Goal: Task Accomplishment & Management: Manage account settings

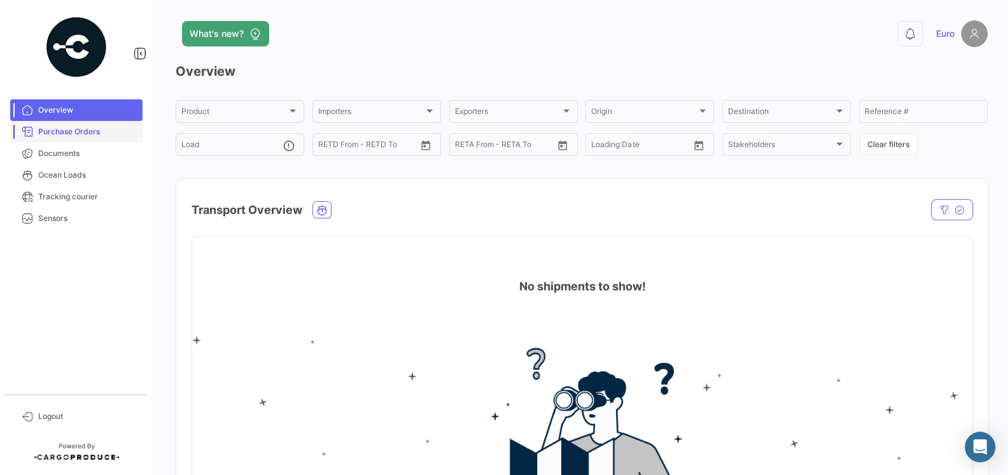
click at [67, 134] on span "Purchase Orders" at bounding box center [87, 131] width 99 height 11
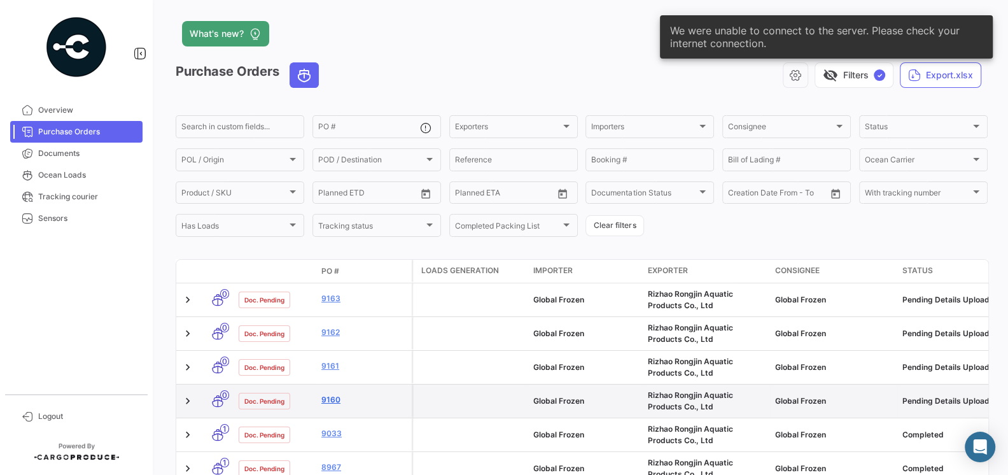
click at [331, 403] on link "9160" at bounding box center [363, 399] width 85 height 11
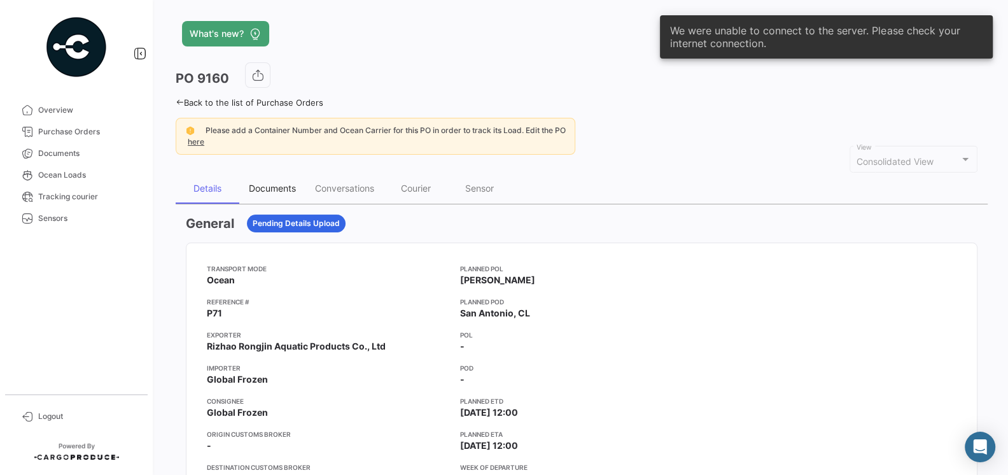
click at [274, 184] on div "Documents" at bounding box center [272, 188] width 47 height 11
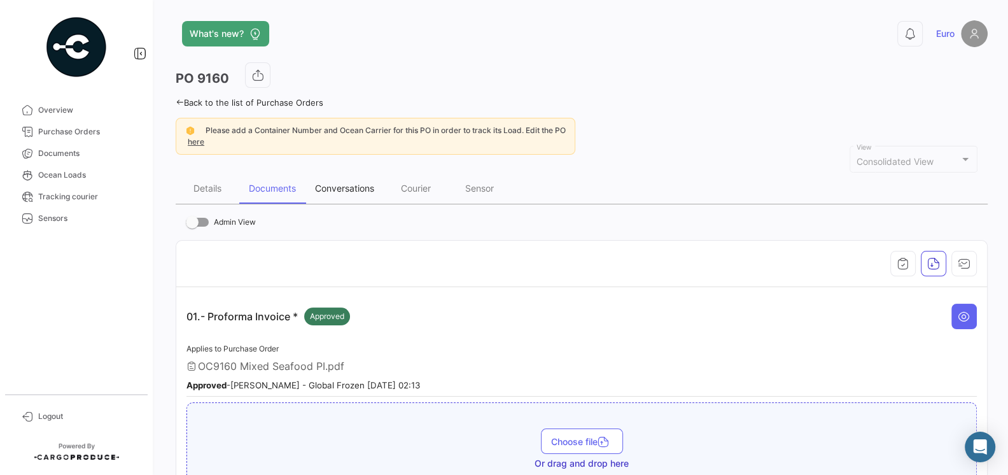
click at [337, 192] on div "Conversations" at bounding box center [344, 188] width 78 height 31
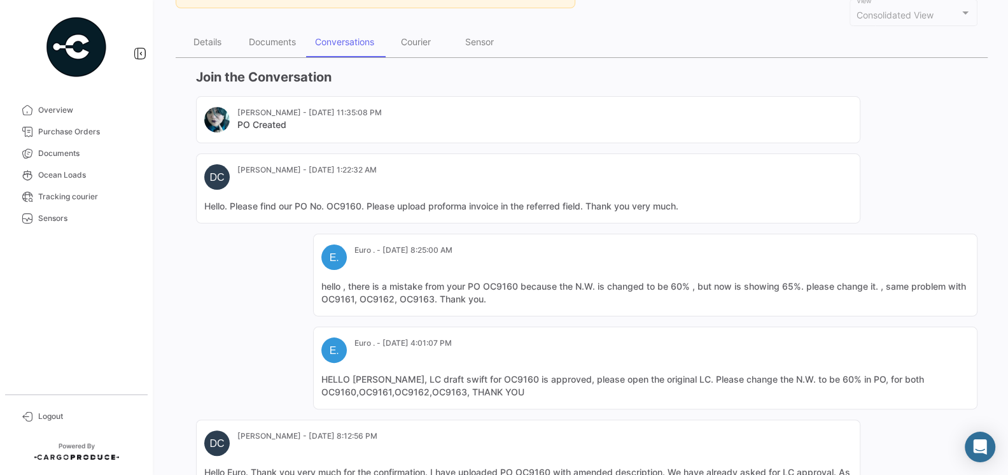
scroll to position [342, 0]
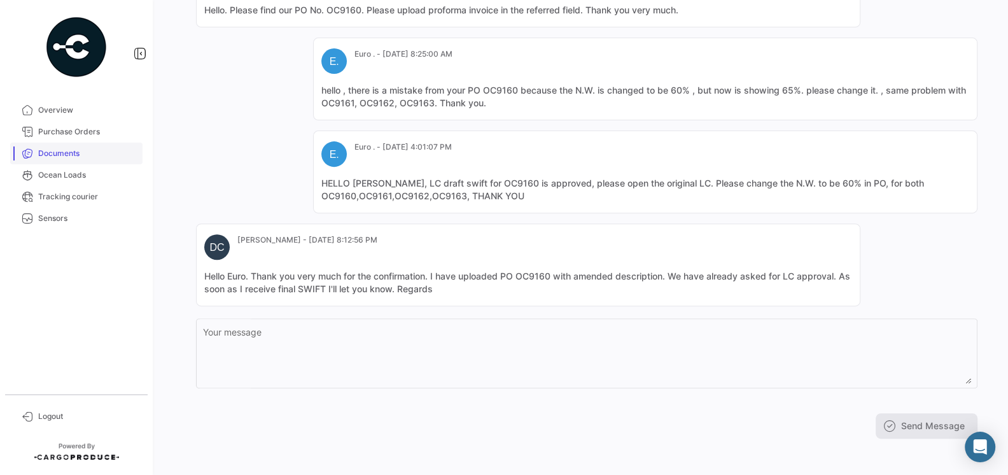
click at [67, 149] on span "Documents" at bounding box center [87, 153] width 99 height 11
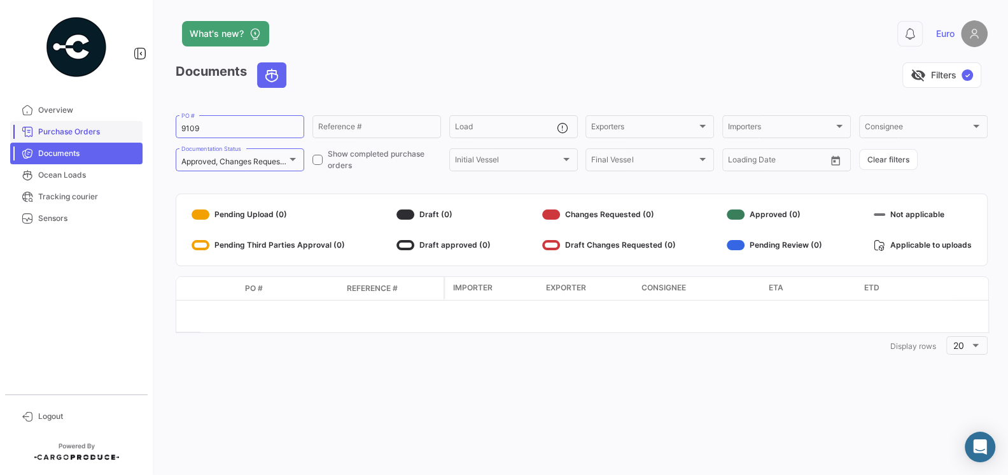
click at [80, 126] on span "Purchase Orders" at bounding box center [87, 131] width 99 height 11
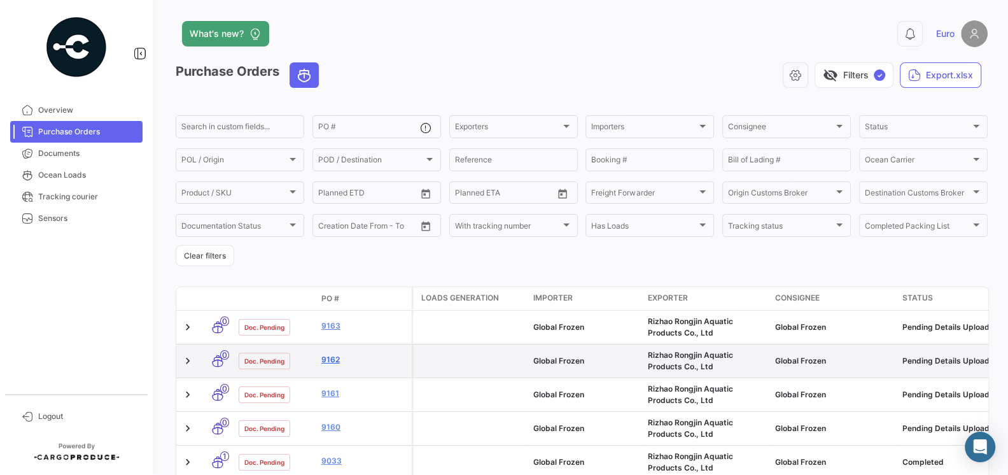
click at [328, 360] on link "9162" at bounding box center [363, 359] width 85 height 11
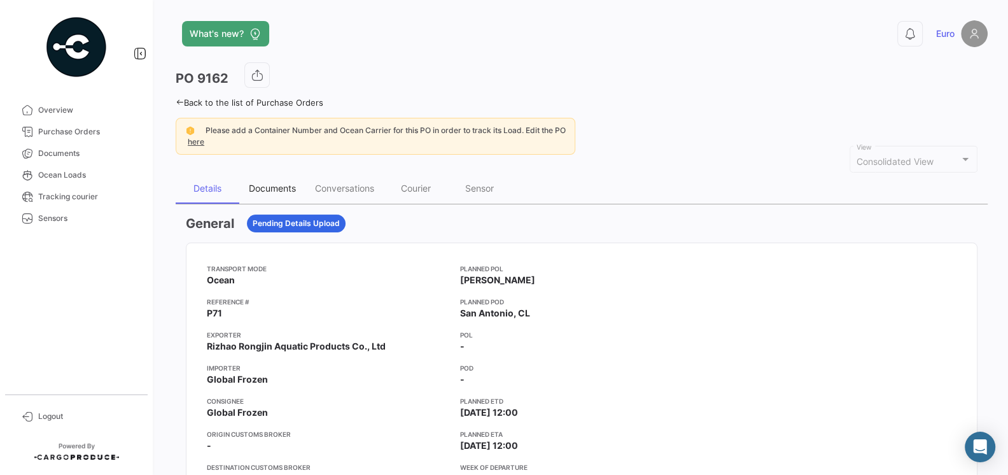
click at [279, 190] on div "Documents" at bounding box center [272, 188] width 47 height 11
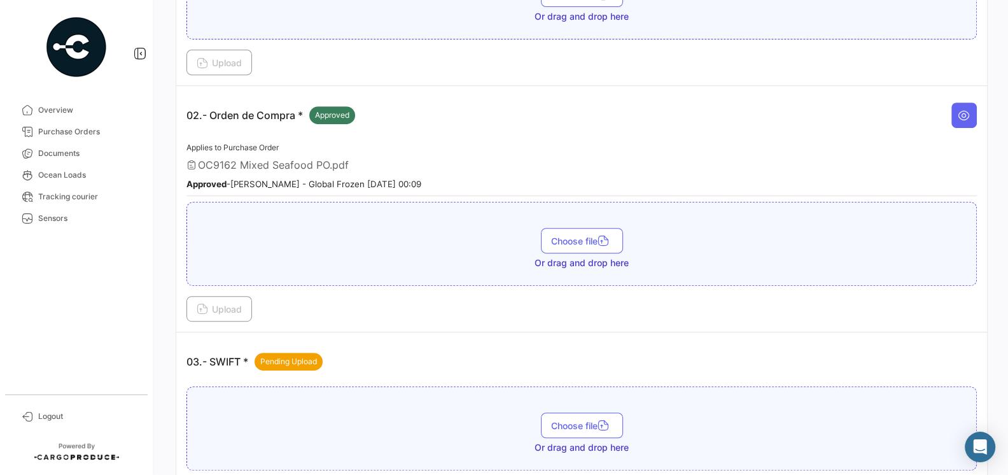
scroll to position [176, 0]
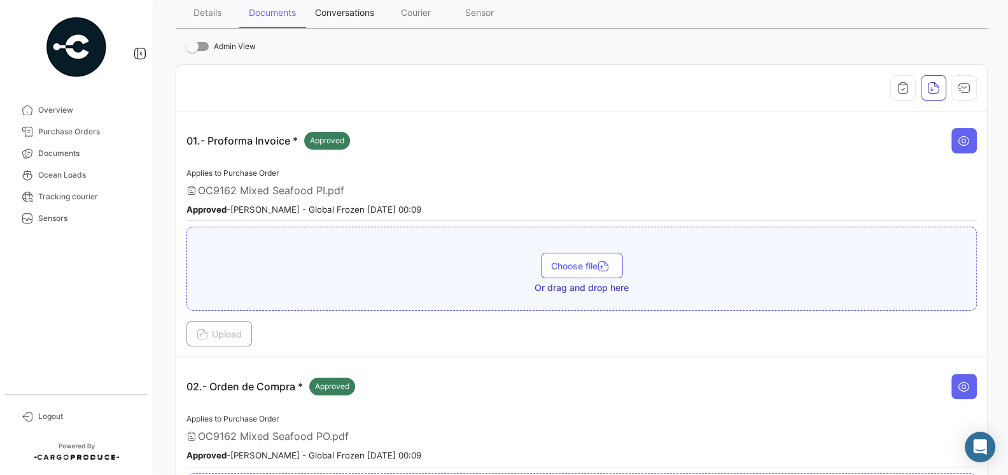
click at [339, 8] on div "Conversations" at bounding box center [344, 12] width 59 height 11
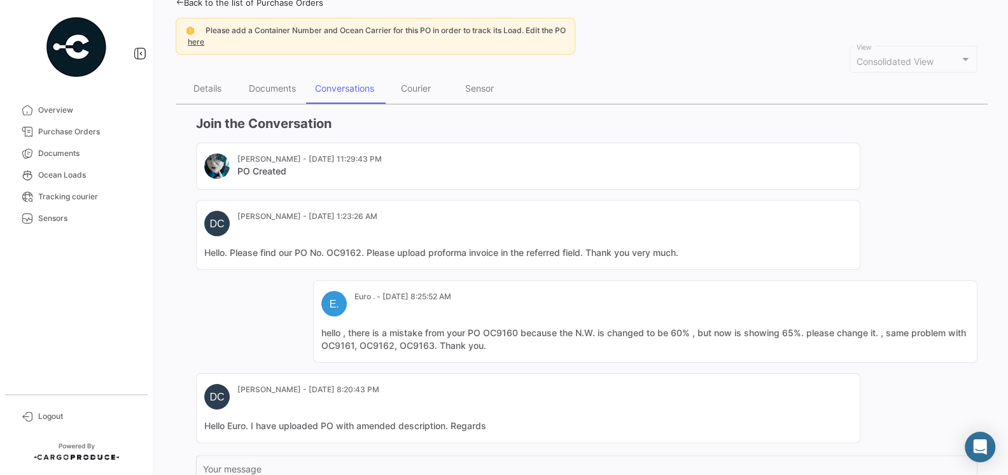
scroll to position [237, 0]
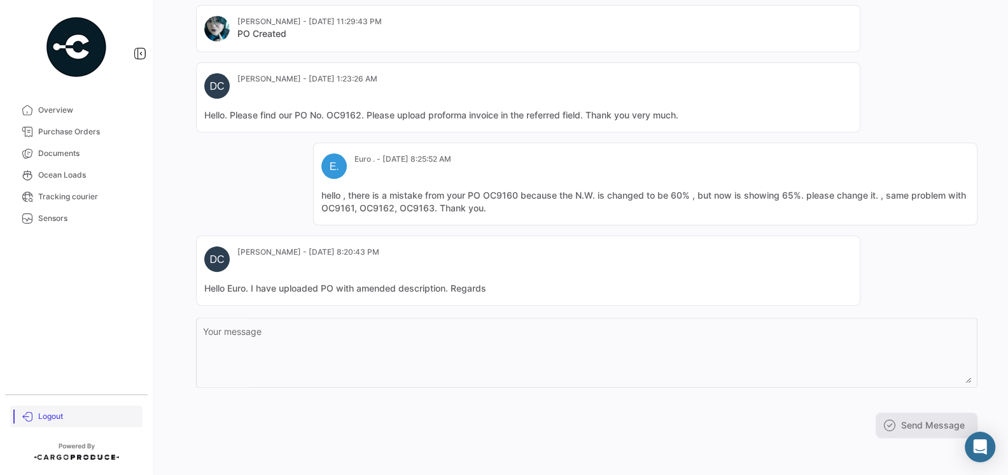
click at [47, 417] on span "Logout" at bounding box center [87, 415] width 99 height 11
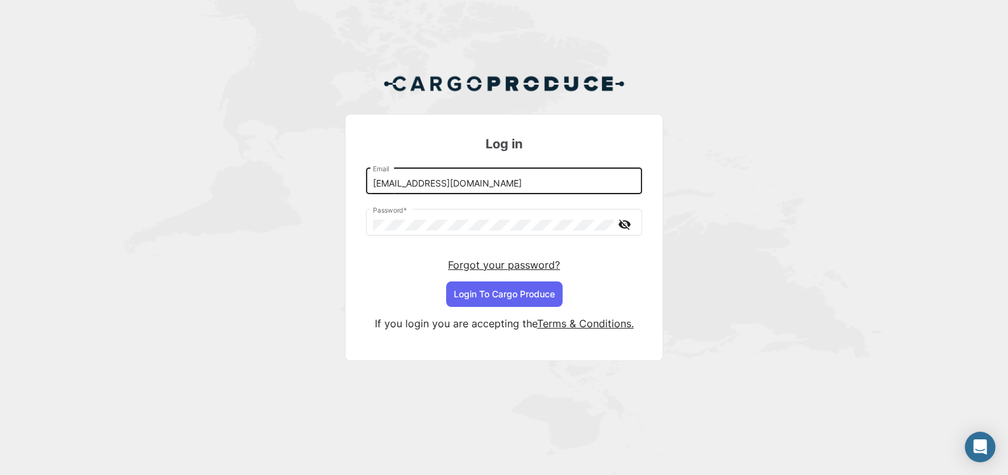
click at [464, 177] on div "[EMAIL_ADDRESS][DOMAIN_NAME] Email" at bounding box center [504, 179] width 263 height 29
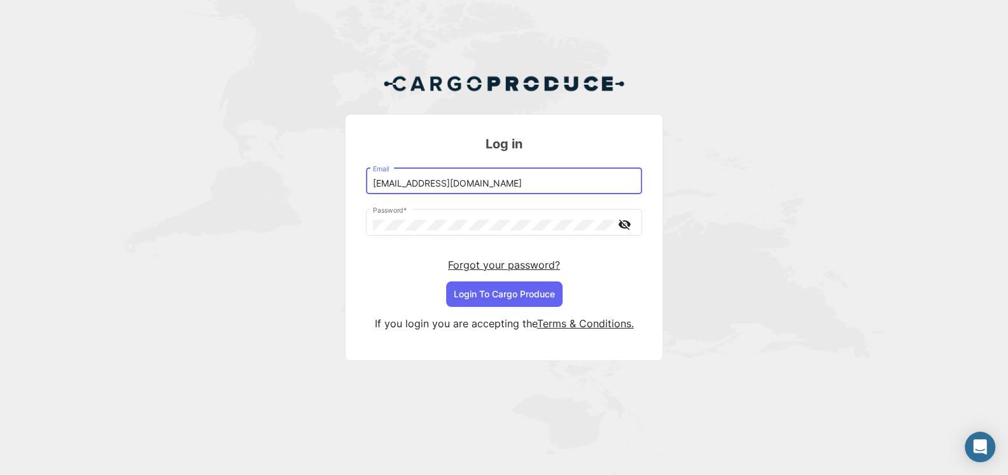
click at [472, 185] on input "[EMAIL_ADDRESS][DOMAIN_NAME]" at bounding box center [504, 183] width 263 height 11
type input "[EMAIL_ADDRESS][DOMAIN_NAME]"
click at [525, 293] on button "Login To Cargo Produce" at bounding box center [504, 293] width 116 height 25
